Goal: Task Accomplishment & Management: Manage account settings

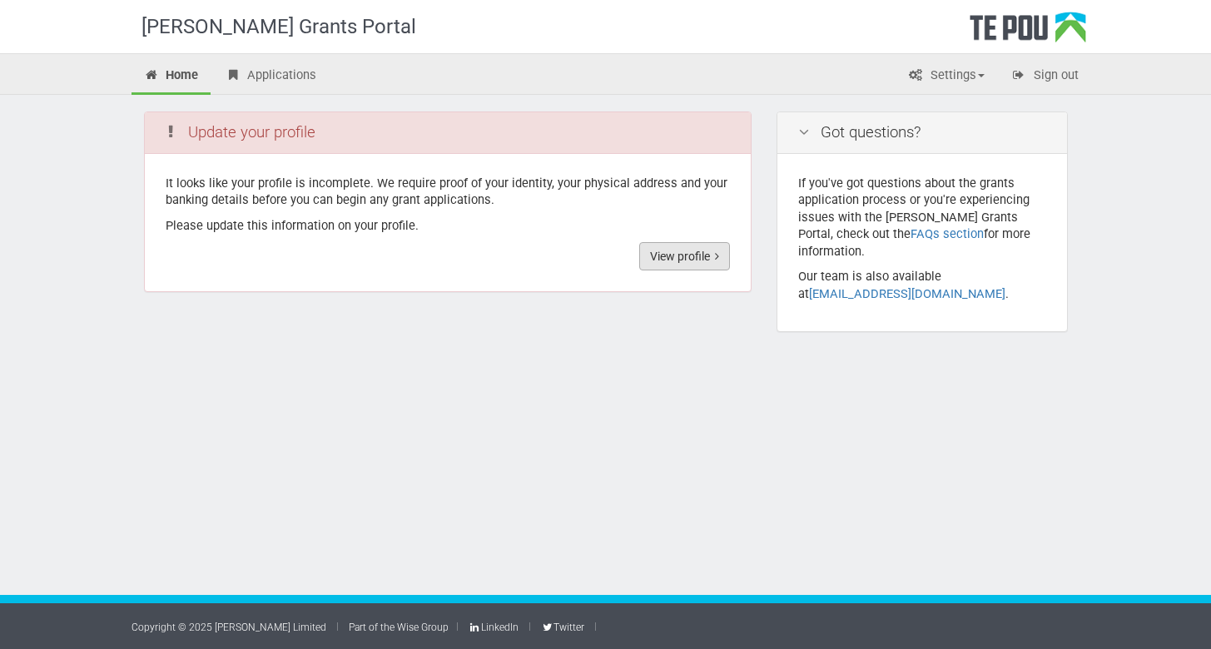
click at [699, 251] on link "View profile" at bounding box center [684, 256] width 91 height 28
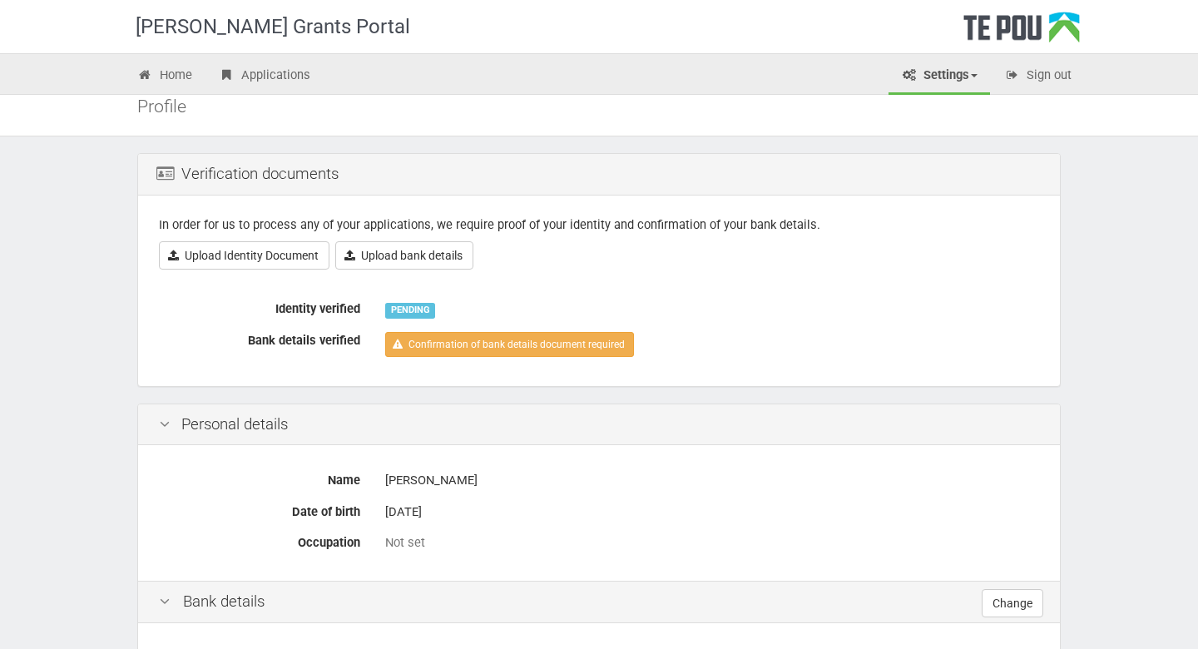
scroll to position [37, 0]
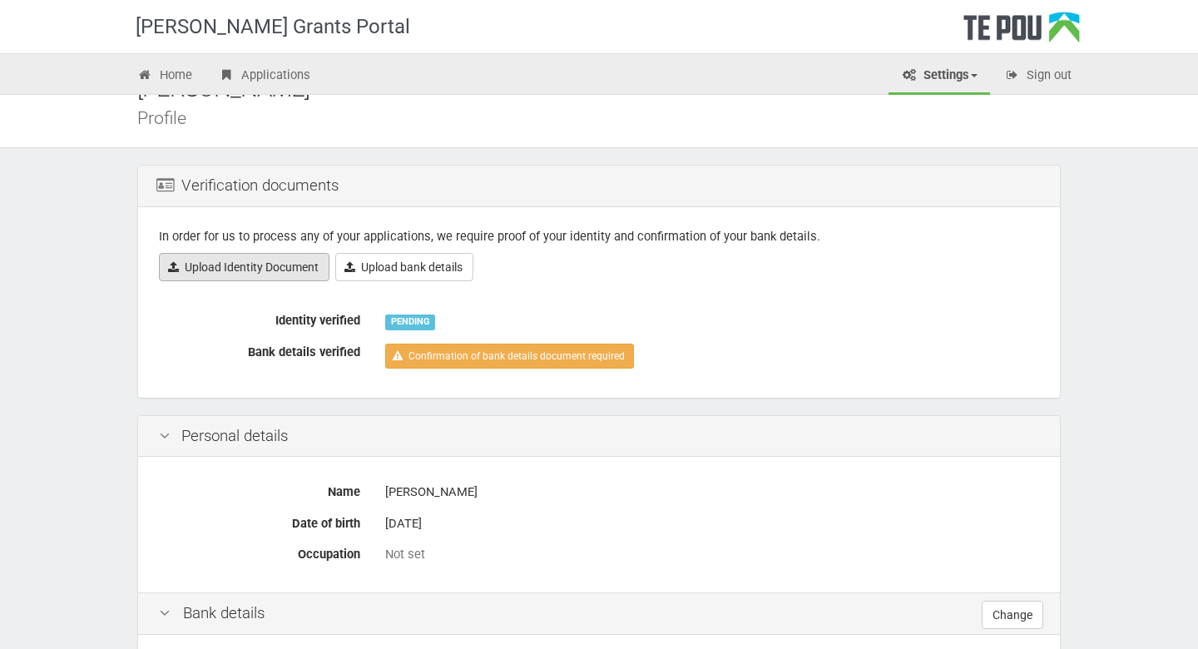
click at [232, 266] on link "Upload Identity Document" at bounding box center [244, 267] width 171 height 28
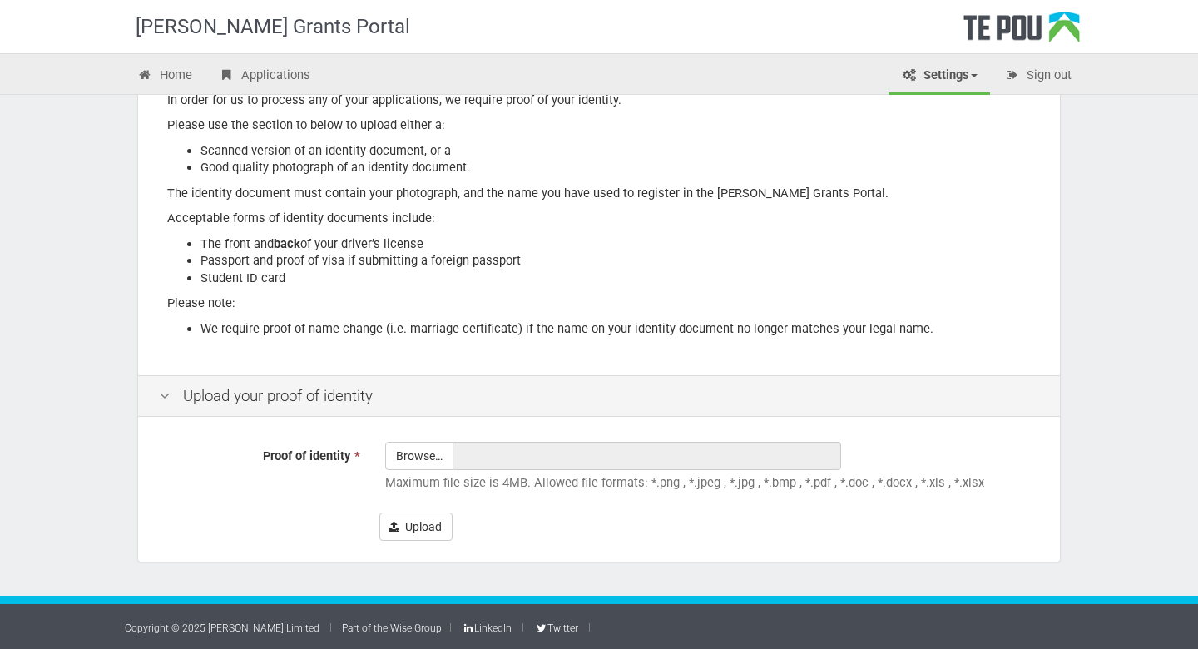
scroll to position [182, 0]
